Goal: Transaction & Acquisition: Book appointment/travel/reservation

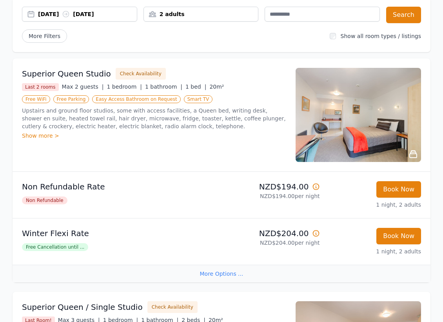
scroll to position [118, 0]
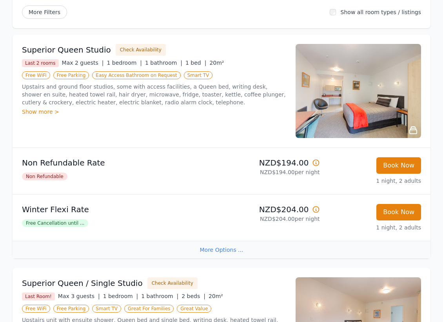
click at [30, 108] on div "Show more >" at bounding box center [154, 112] width 264 height 8
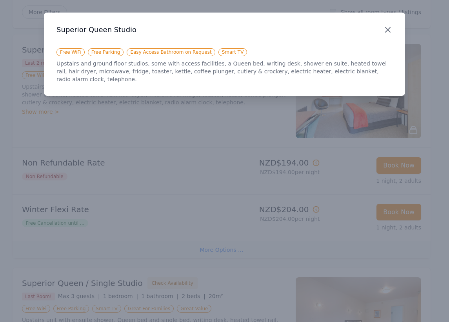
click at [387, 27] on icon "button" at bounding box center [387, 29] width 9 height 9
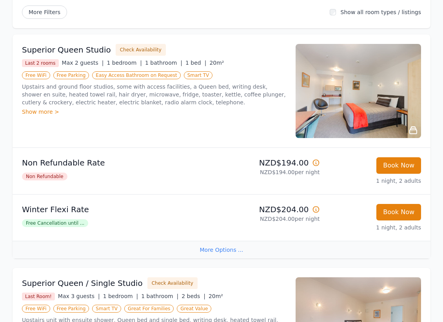
click at [363, 103] on img at bounding box center [358, 91] width 125 height 94
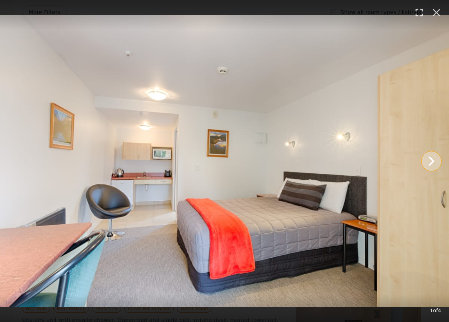
click at [433, 158] on icon "Show slide 2 of 4" at bounding box center [431, 161] width 19 height 19
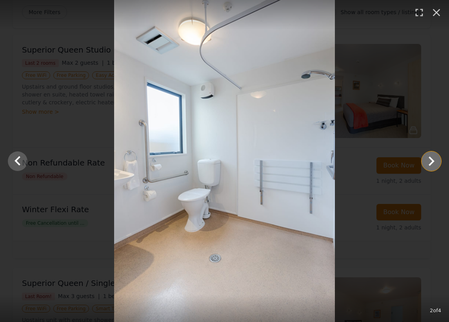
click at [433, 158] on icon "Show slide 3 of 4" at bounding box center [431, 161] width 19 height 19
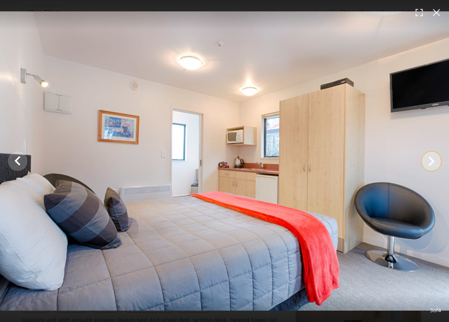
click at [433, 158] on icon "Show slide 4 of 4" at bounding box center [431, 161] width 19 height 19
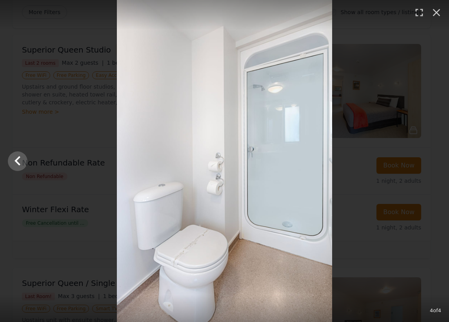
click at [433, 158] on div at bounding box center [224, 161] width 449 height 322
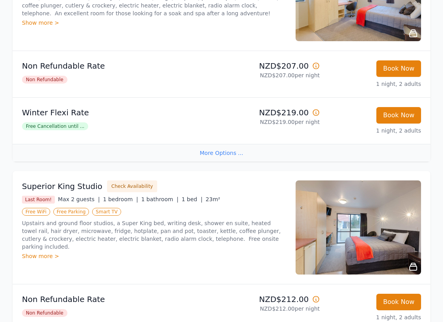
scroll to position [745, 0]
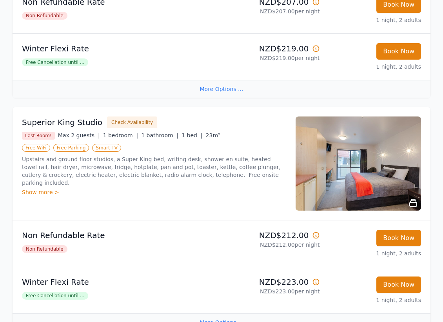
click at [32, 188] on div "Show more >" at bounding box center [154, 192] width 264 height 8
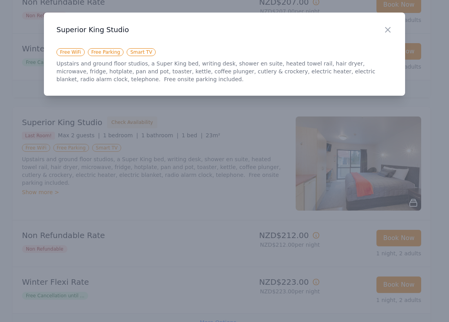
click at [388, 32] on icon "button" at bounding box center [387, 29] width 9 height 9
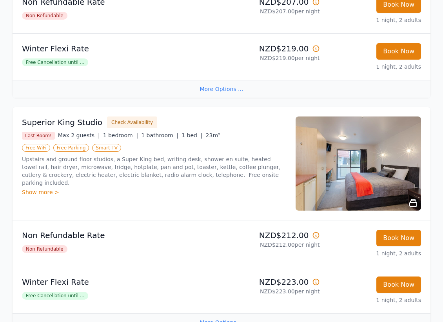
click at [349, 169] on img at bounding box center [358, 163] width 125 height 94
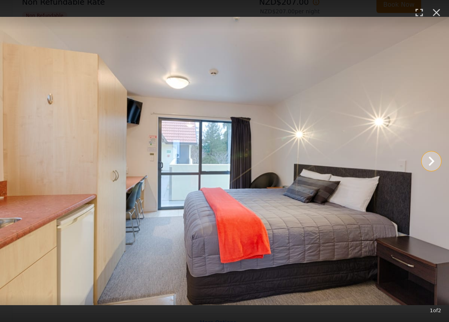
click at [429, 157] on icon "Show slide 2 of 2" at bounding box center [432, 160] width 6 height 9
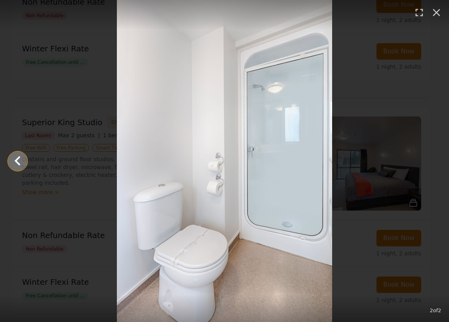
click at [21, 158] on icon "Show slide 1 of 2" at bounding box center [17, 161] width 19 height 19
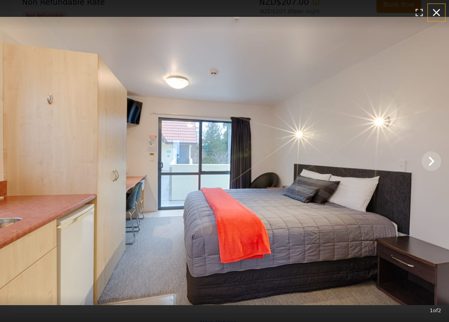
click at [436, 10] on icon "button" at bounding box center [436, 12] width 13 height 13
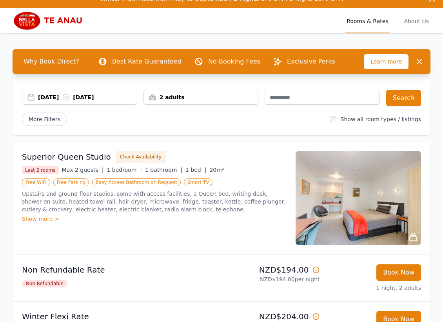
scroll to position [0, 0]
